Goal: Information Seeking & Learning: Understand process/instructions

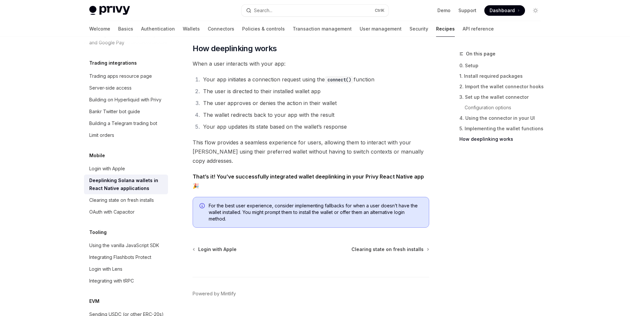
scroll to position [1580, 0]
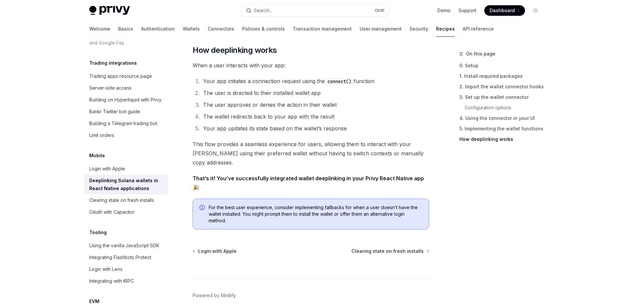
type textarea "*"
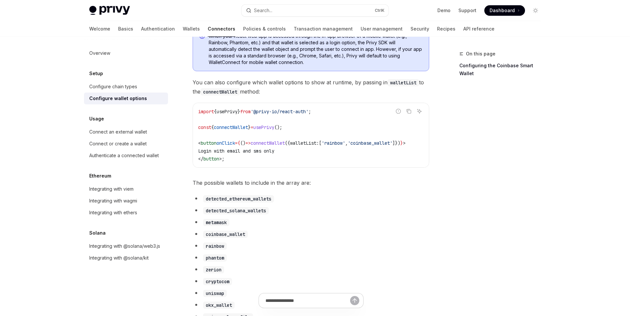
type textarea "*"
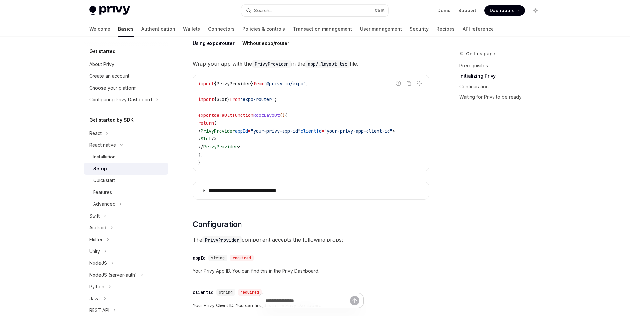
scroll to position [188, 0]
click at [276, 45] on button "Without expo/router" at bounding box center [266, 42] width 47 height 15
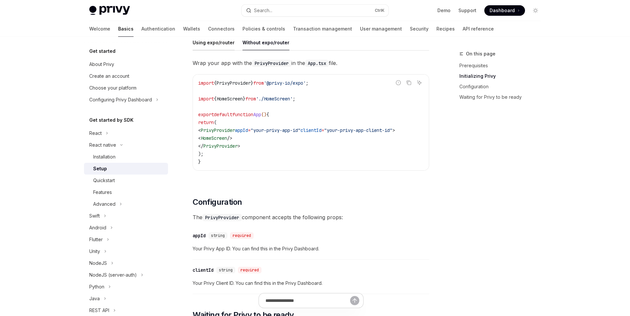
click at [210, 44] on button "Using expo/router" at bounding box center [214, 42] width 42 height 15
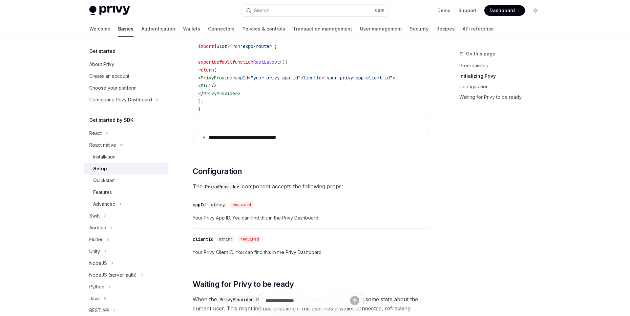
scroll to position [245, 0]
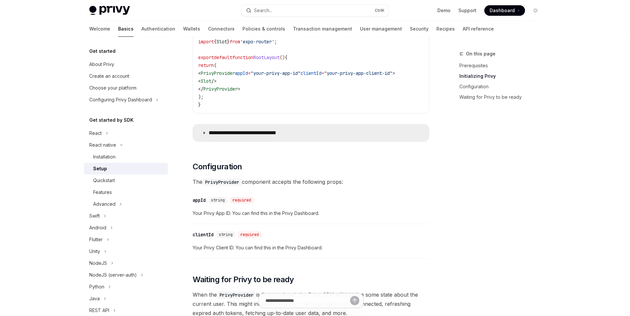
click at [238, 131] on p "**********" at bounding box center [253, 133] width 89 height 7
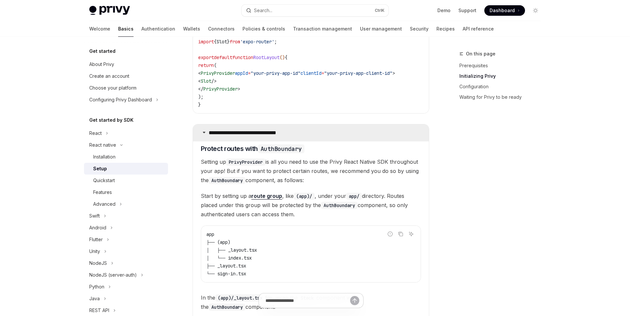
click at [238, 131] on p "**********" at bounding box center [253, 133] width 89 height 7
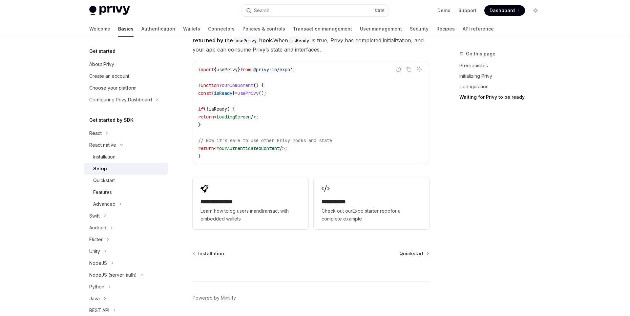
scroll to position [590, 0]
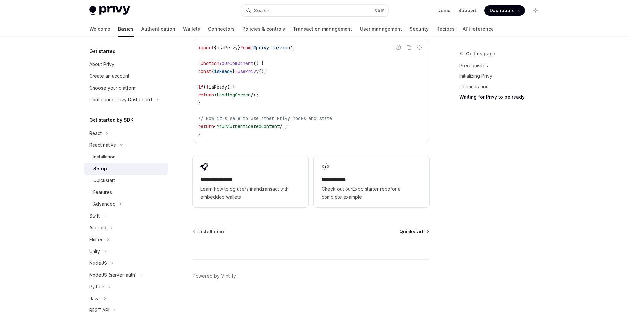
click at [410, 233] on span "Quickstart" at bounding box center [412, 231] width 24 height 7
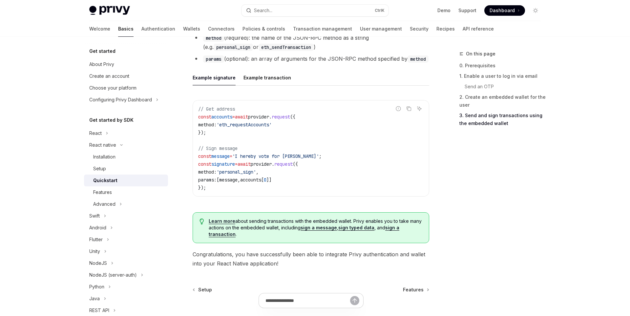
scroll to position [921, 0]
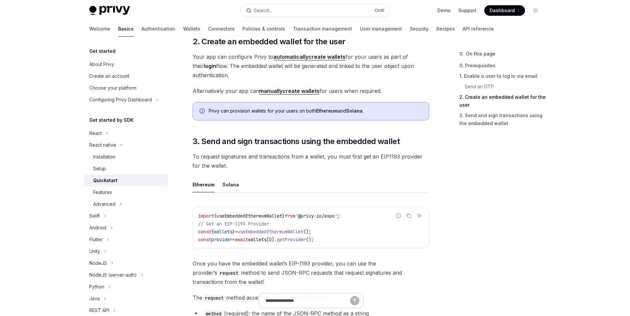
scroll to position [642, 0]
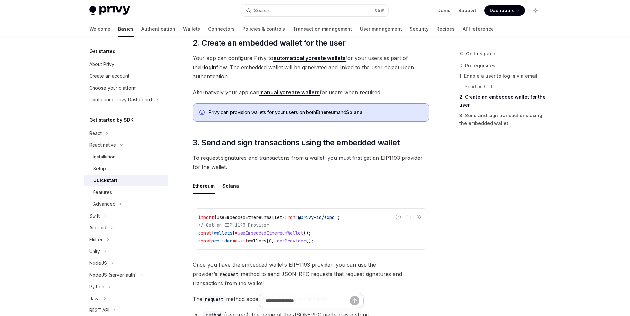
click at [311, 60] on link "automatically create wallets" at bounding box center [309, 58] width 72 height 7
type textarea "*"
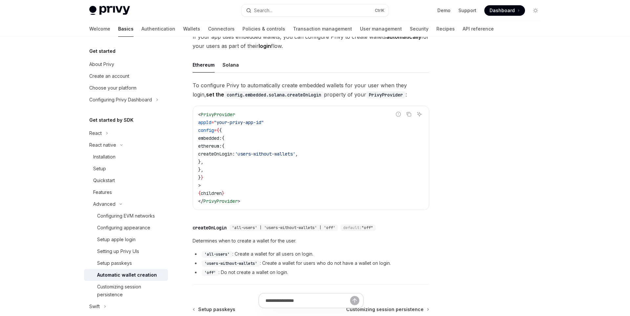
scroll to position [48, 0]
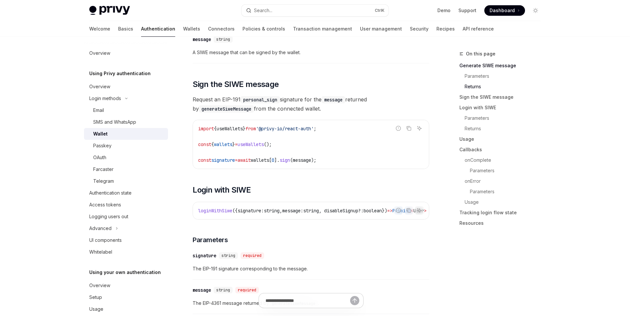
scroll to position [437, 0]
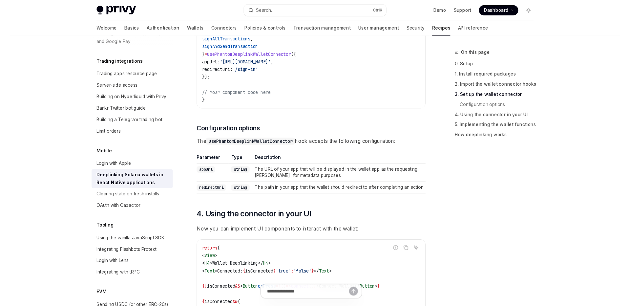
scroll to position [616, 0]
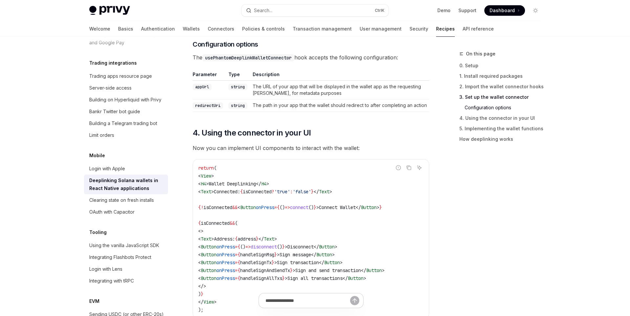
type textarea "*"
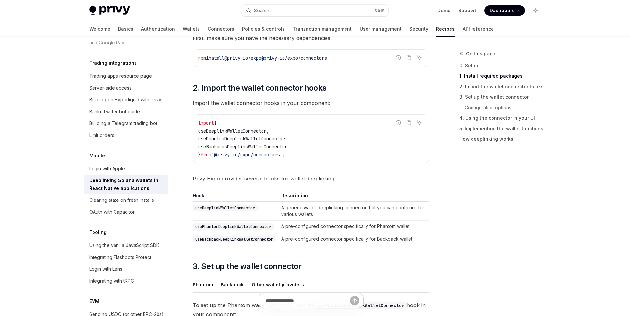
scroll to position [171, 0]
click at [252, 239] on code "useBackpackDeeplinkWalletConnector" at bounding box center [234, 238] width 83 height 7
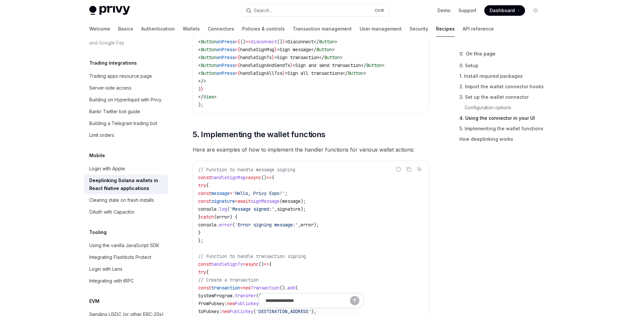
scroll to position [821, 0]
click at [152, 196] on div "Clearing state on fresh installs" at bounding box center [121, 200] width 65 height 8
type textarea "*"
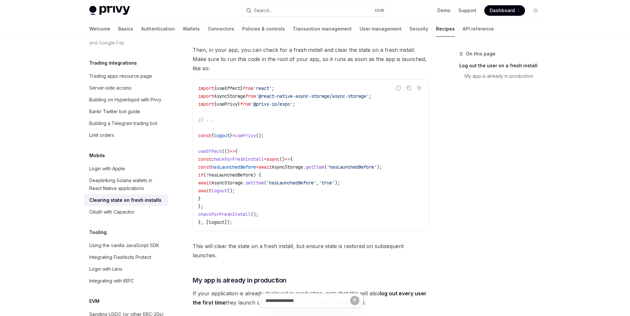
scroll to position [200, 0]
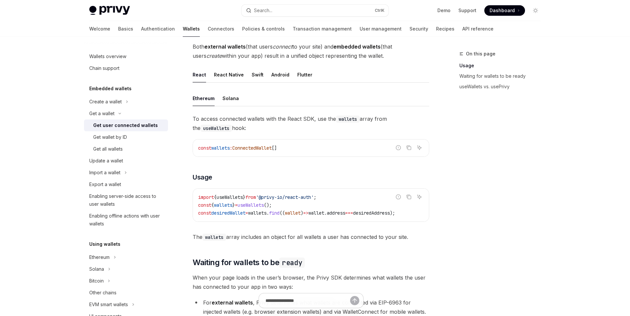
scroll to position [164, 0]
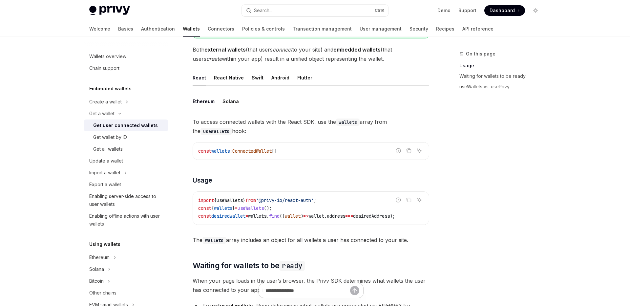
type textarea "*"
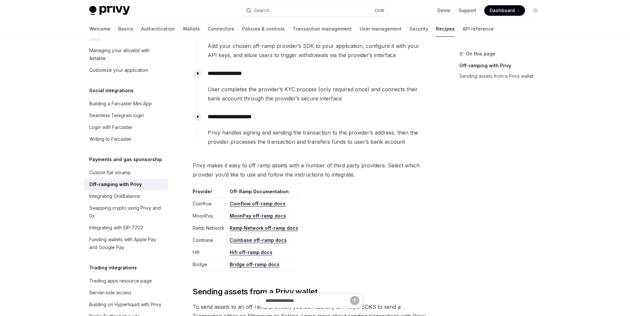
scroll to position [333, 0]
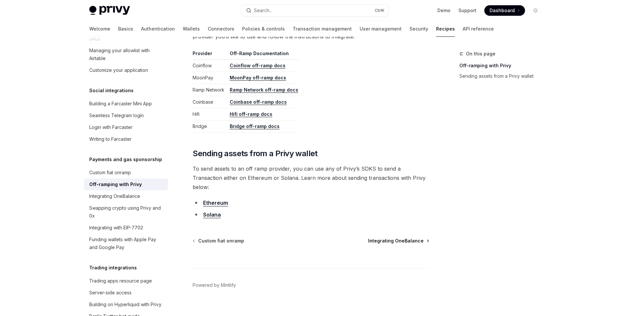
click at [391, 238] on span "Integrating OneBalance" at bounding box center [395, 241] width 55 height 7
type textarea "*"
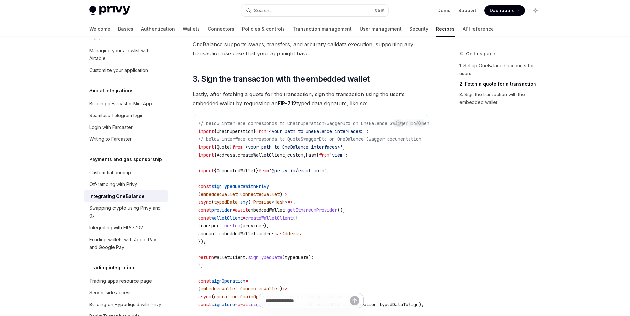
scroll to position [287, 0]
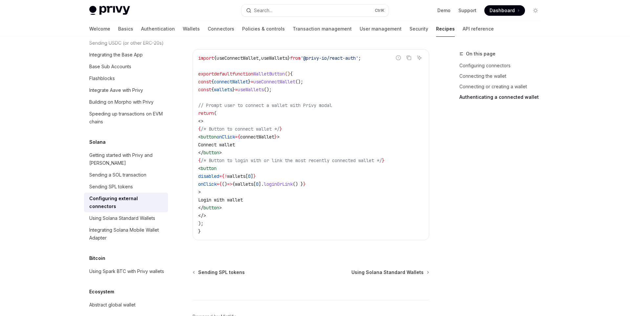
scroll to position [1237, 0]
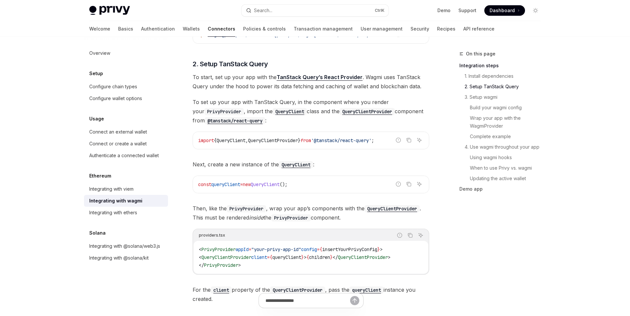
scroll to position [227, 0]
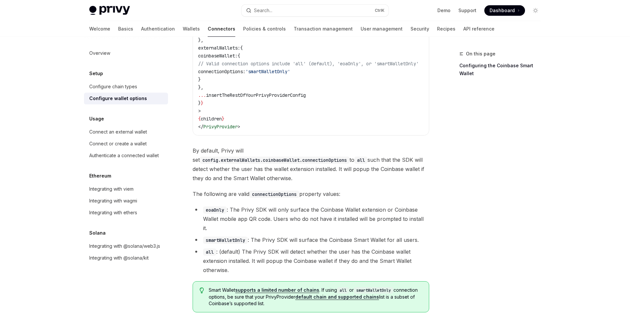
scroll to position [929, 0]
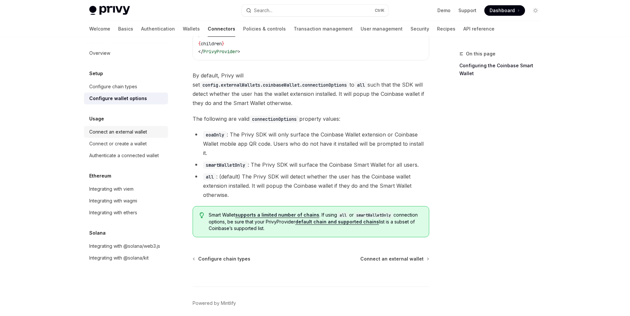
click at [151, 136] on link "Connect an external wallet" at bounding box center [126, 132] width 84 height 12
type textarea "*"
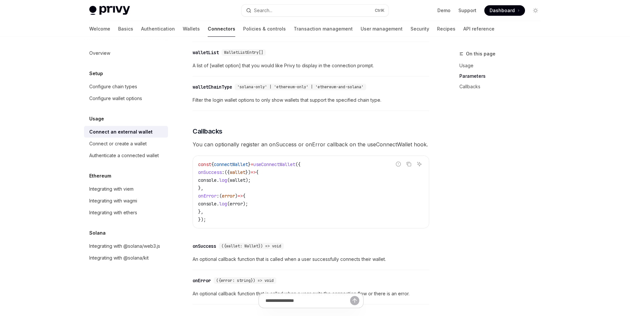
scroll to position [335, 0]
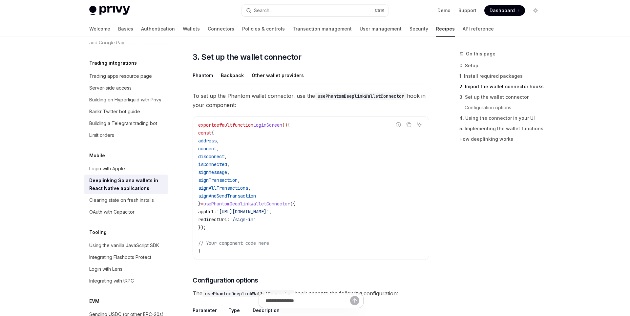
scroll to position [380, 0]
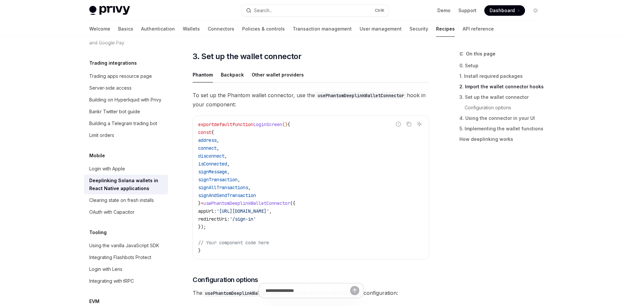
type textarea "*"
